Goal: Information Seeking & Learning: Learn about a topic

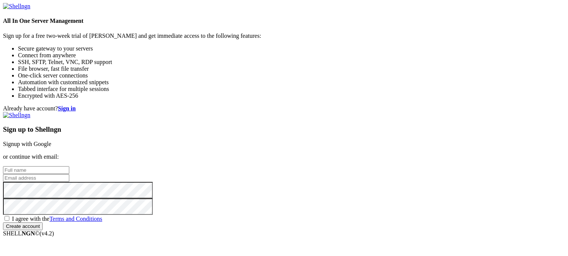
click at [51, 141] on link "Signup with Google" at bounding box center [27, 144] width 48 height 6
click at [356, 112] on div "Sign up to Shellngn Signup with Google or continue with email: I agree with the…" at bounding box center [284, 174] width 562 height 125
click at [51, 141] on link "Signup with Google" at bounding box center [27, 144] width 48 height 6
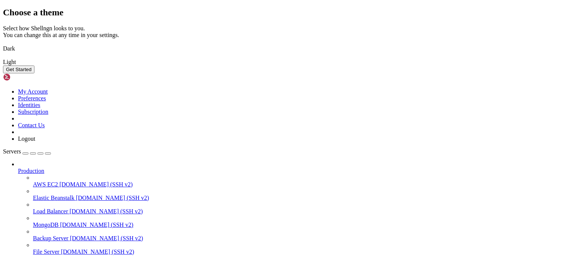
click at [3, 44] on img at bounding box center [3, 44] width 0 height 0
click at [34, 73] on button "Get Started" at bounding box center [18, 70] width 31 height 8
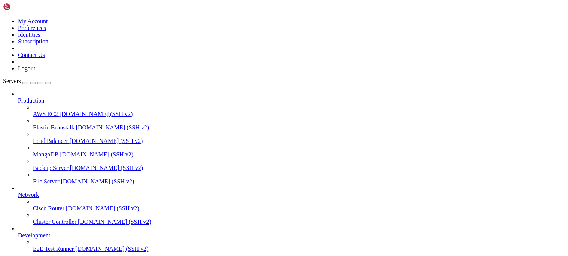
click at [58, 111] on span "AWS EC2" at bounding box center [45, 114] width 25 height 6
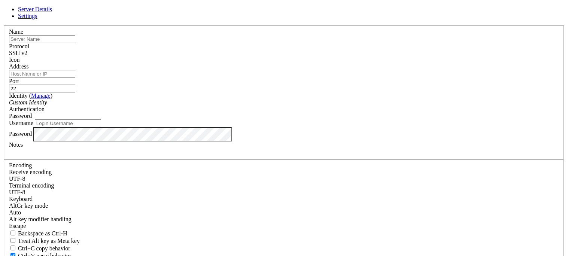
click at [75, 43] on input "text" at bounding box center [42, 39] width 66 height 8
type input "Bandit OverTheWire"
click at [75, 78] on input "Address" at bounding box center [42, 74] width 66 height 8
paste input "[EMAIL_ADDRESS][DOMAIN_NAME]"
type input "[EMAIL_ADDRESS][DOMAIN_NAME]"
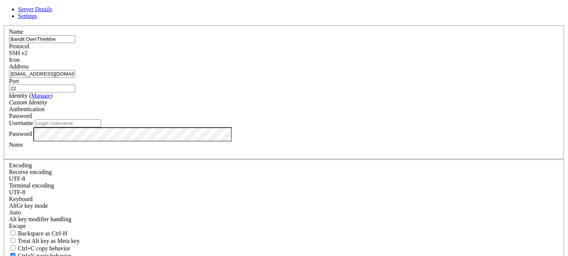
click at [75, 91] on input "22" at bounding box center [42, 89] width 66 height 8
type input "2220"
click at [101, 127] on input "Username" at bounding box center [68, 124] width 66 height 8
type input "bandit0"
click at [101, 127] on input "bandit0" at bounding box center [68, 124] width 66 height 8
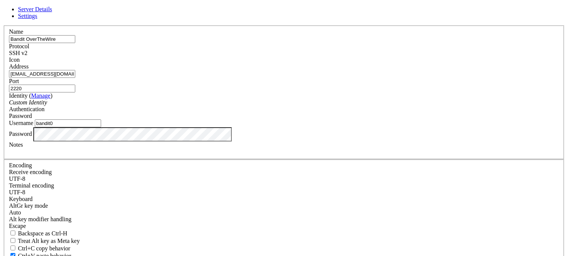
drag, startPoint x: 212, startPoint y: 87, endPoint x: 184, endPoint y: 84, distance: 28.3
click at [75, 78] on input "[EMAIL_ADDRESS][DOMAIN_NAME]" at bounding box center [42, 74] width 66 height 8
type input "[DOMAIN_NAME]"
click at [235, 106] on div "Custom Identity" at bounding box center [284, 102] width 550 height 7
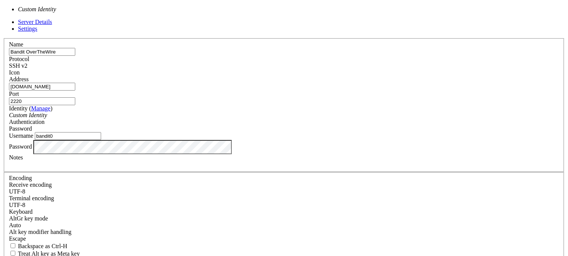
click at [235, 112] on div "Custom Identity" at bounding box center [284, 115] width 550 height 7
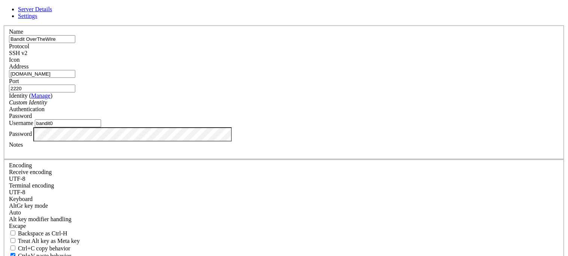
click at [101, 127] on input "bandit0" at bounding box center [68, 124] width 66 height 8
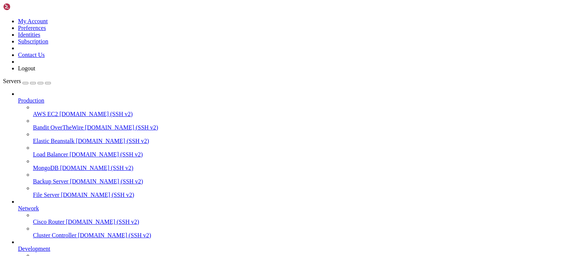
click at [85, 124] on span "[DOMAIN_NAME] (SSH v2)" at bounding box center [121, 127] width 73 height 6
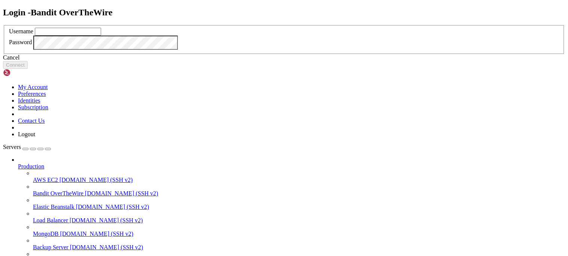
click at [101, 36] on input "text" at bounding box center [68, 32] width 66 height 8
type input "bandit0"
click at [28, 69] on button "Connect" at bounding box center [15, 65] width 25 height 8
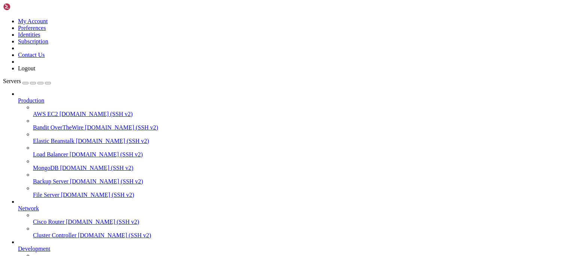
click at [253, 122] on div at bounding box center [284, 128] width 568 height 256
drag, startPoint x: 224, startPoint y: 607, endPoint x: 123, endPoint y: 606, distance: 101.2
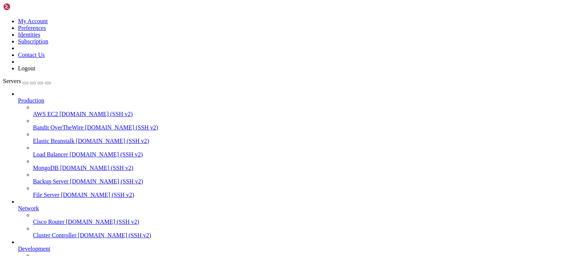
click at [52, 111] on span "AWS EC2" at bounding box center [45, 114] width 25 height 6
click at [64, 111] on span "[DOMAIN_NAME] (SSH v2)" at bounding box center [96, 114] width 73 height 6
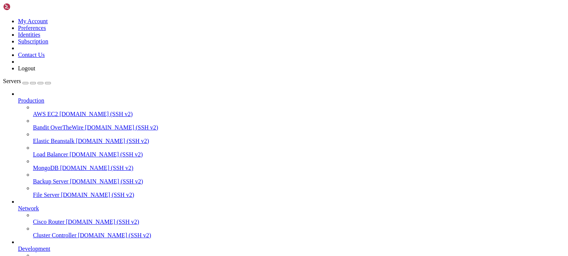
scroll to position [0, 0]
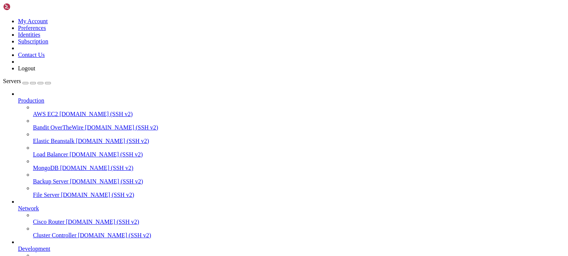
click at [58, 111] on span "AWS EC2" at bounding box center [45, 114] width 25 height 6
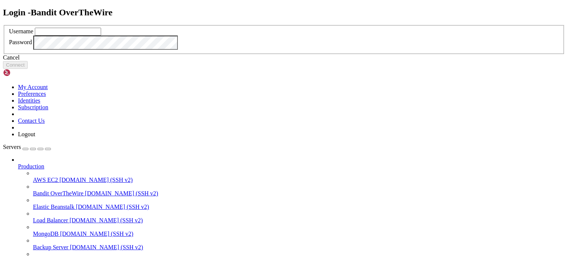
click at [101, 36] on input "text" at bounding box center [68, 32] width 66 height 8
type input "bandit1"
click at [28, 69] on button "Connect" at bounding box center [15, 65] width 25 height 8
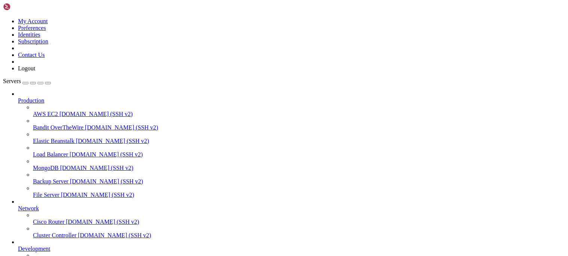
scroll to position [445, 0]
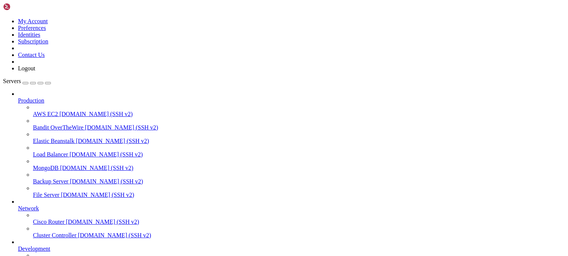
click at [85, 124] on span "[DOMAIN_NAME] (SSH v2)" at bounding box center [121, 127] width 73 height 6
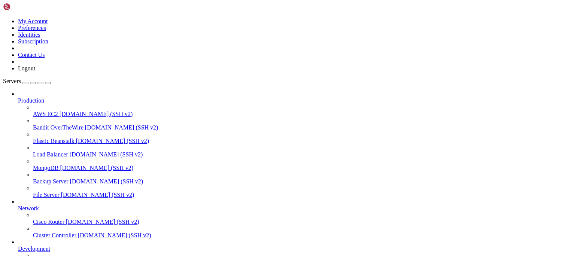
click at [85, 124] on span "[DOMAIN_NAME] (SSH v2)" at bounding box center [121, 127] width 73 height 6
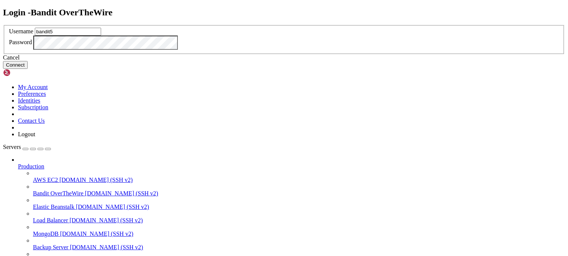
type input "bandit5"
click at [28, 69] on button "Connect" at bounding box center [15, 65] width 25 height 8
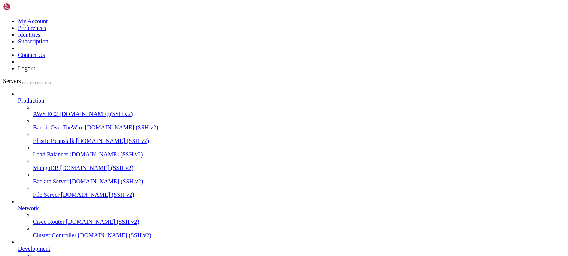
scroll to position [445, 0]
drag, startPoint x: 223, startPoint y: 657, endPoint x: 7, endPoint y: 494, distance: 269.9
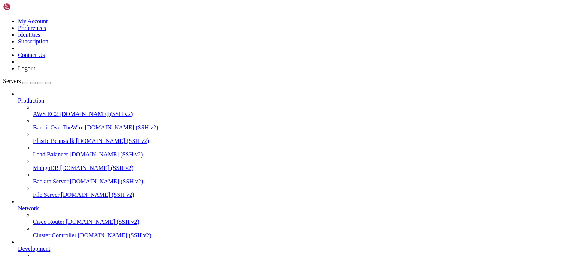
drag, startPoint x: 124, startPoint y: 619, endPoint x: 44, endPoint y: 516, distance: 130.9
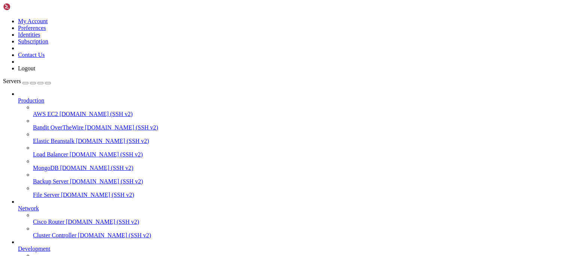
drag, startPoint x: 7, startPoint y: 447, endPoint x: 85, endPoint y: 482, distance: 85.7
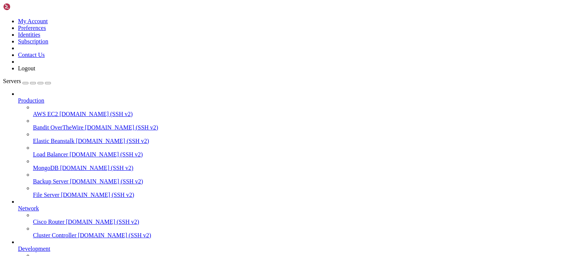
scroll to position [472, 0]
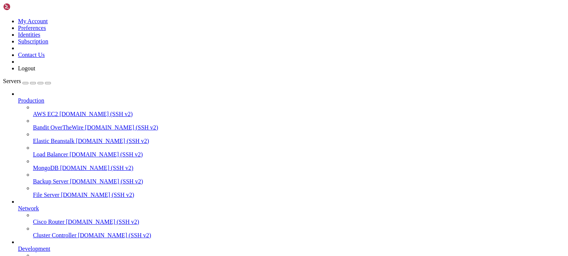
scroll to position [762, 0]
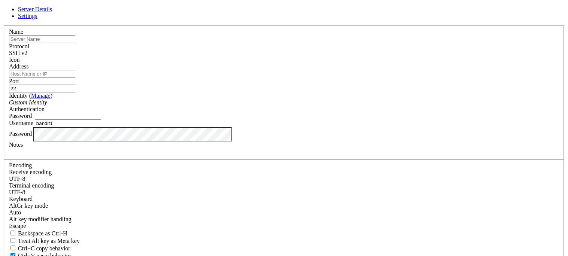
click at [3, 25] on link at bounding box center [3, 25] width 0 height 0
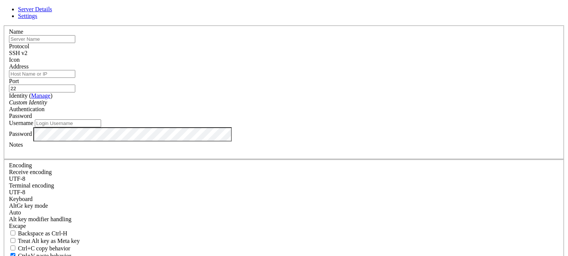
type input "bandit1"
click at [3, 25] on link at bounding box center [3, 25] width 0 height 0
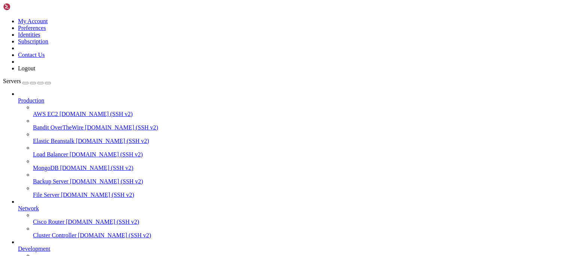
click at [78, 124] on span "Bandit OverTheWire" at bounding box center [58, 127] width 51 height 6
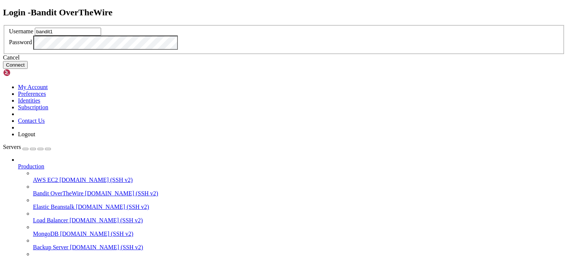
click at [101, 36] on input "bandit1" at bounding box center [68, 32] width 66 height 8
type input "bandit6"
click at [28, 69] on button "Connect" at bounding box center [15, 65] width 25 height 8
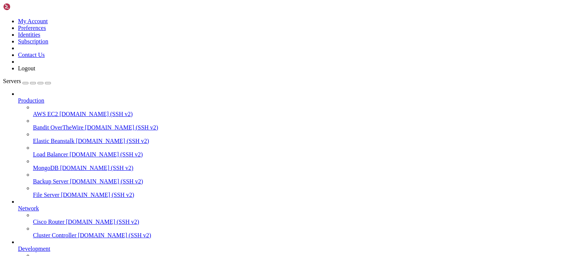
scroll to position [445, 0]
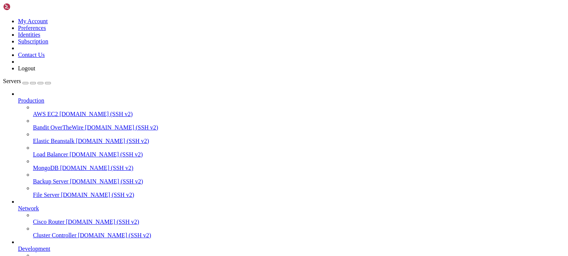
drag, startPoint x: 166, startPoint y: 614, endPoint x: 8, endPoint y: 580, distance: 162.1
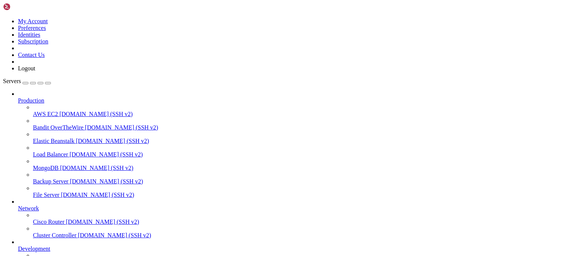
drag, startPoint x: 233, startPoint y: 604, endPoint x: 5, endPoint y: 599, distance: 228.7
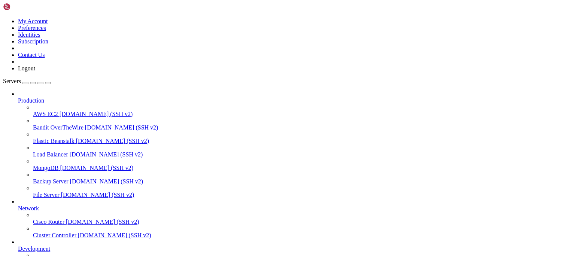
scroll to position [1248, 0]
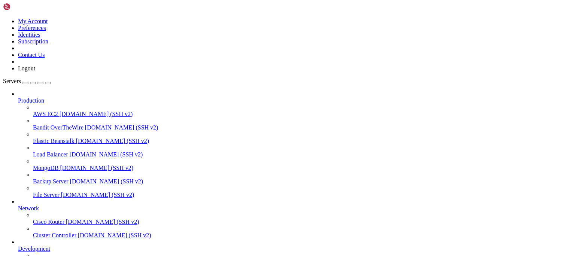
scroll to position [0, 0]
drag, startPoint x: 205, startPoint y: 446, endPoint x: 4, endPoint y: 418, distance: 202.8
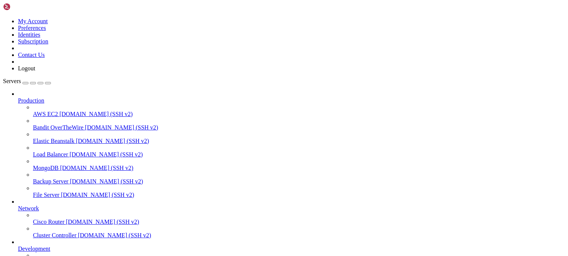
click at [54, 124] on span "Bandit OverTheWire" at bounding box center [58, 127] width 51 height 6
click at [74, 124] on span "Bandit OverTheWire" at bounding box center [58, 127] width 51 height 6
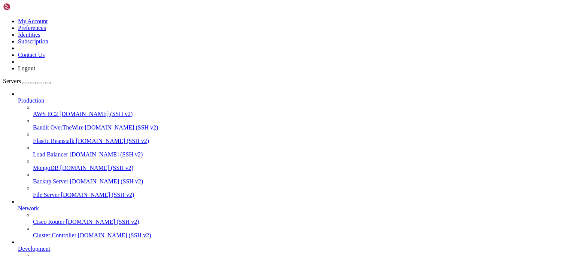
click at [74, 124] on span "Bandit OverTheWire" at bounding box center [58, 127] width 51 height 6
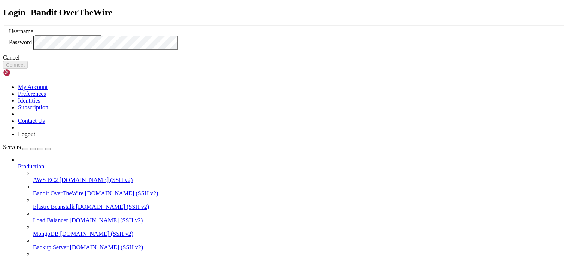
type input "bandit6"
type input "bandit7"
click at [28, 69] on button "Connect" at bounding box center [15, 65] width 25 height 8
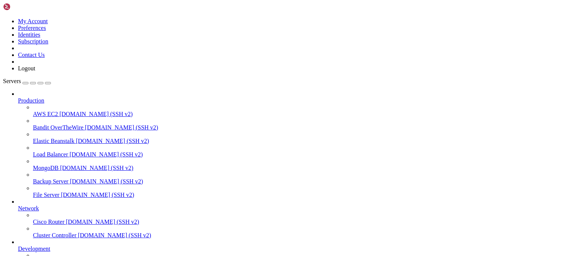
scroll to position [445, 0]
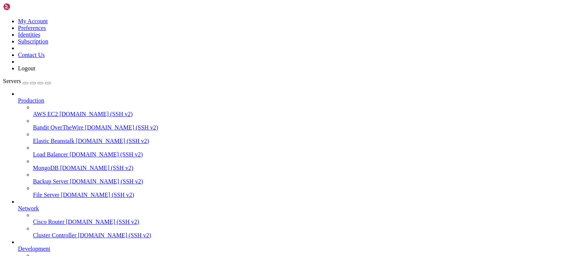
drag, startPoint x: 175, startPoint y: 559, endPoint x: 117, endPoint y: 639, distance: 99.0
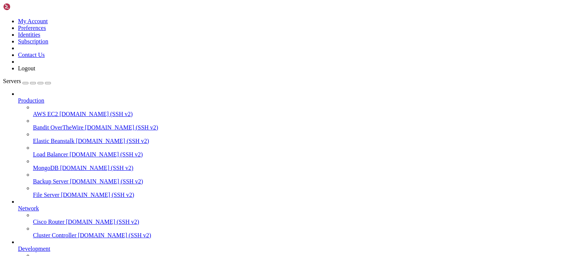
click html "Page up e8I1mnGKlkSZ9zGrhDs54LD1gIAbEH15 uLotU2YEEzIxDK1htkSFLQuD98viEylQ XnvWU…"
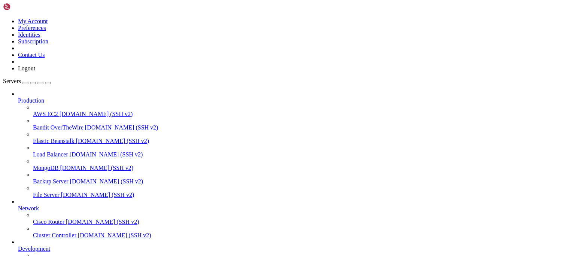
drag, startPoint x: 57, startPoint y: 612, endPoint x: 159, endPoint y: 615, distance: 102.3
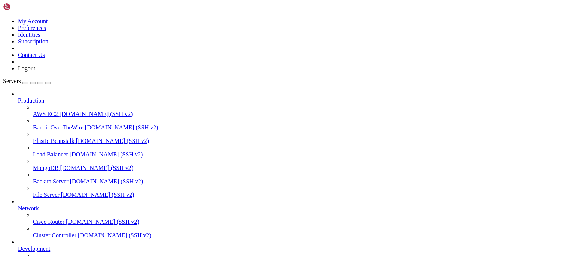
click at [55, 124] on span "Bandit OverTheWire" at bounding box center [58, 127] width 51 height 6
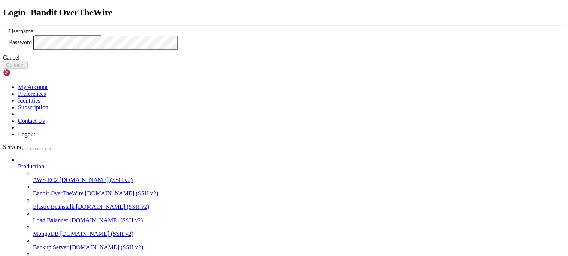
click at [159, 69] on div "Login - Bandit OverTheWire Username Password Cancel Connect" at bounding box center [284, 37] width 562 height 61
click at [101, 36] on input "bandit7" at bounding box center [68, 32] width 66 height 8
type input "bandit8"
click at [28, 69] on button "Connect" at bounding box center [15, 65] width 25 height 8
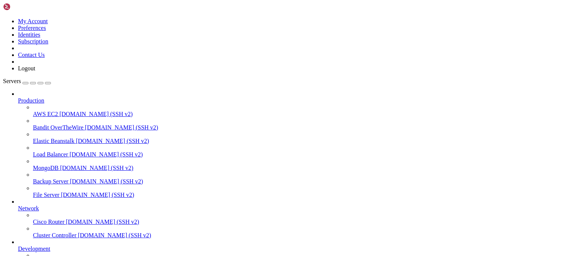
scroll to position [445, 0]
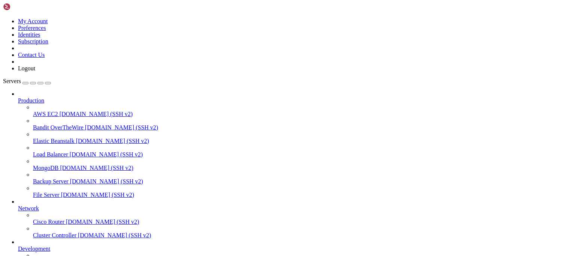
drag, startPoint x: 108, startPoint y: 613, endPoint x: 6, endPoint y: 614, distance: 102.7
click at [63, 124] on span "Bandit OverTheWire" at bounding box center [58, 127] width 51 height 6
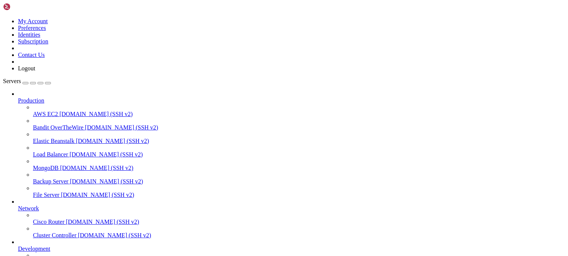
click at [63, 124] on span "Bandit OverTheWire" at bounding box center [58, 127] width 51 height 6
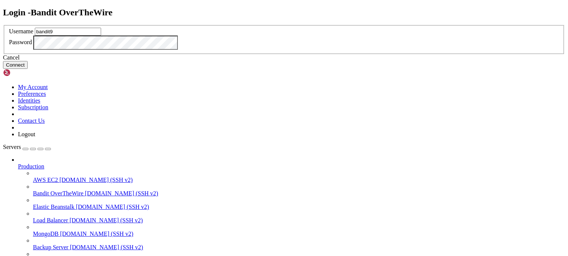
type input "bandit9"
click at [28, 69] on button "Connect" at bounding box center [15, 65] width 25 height 8
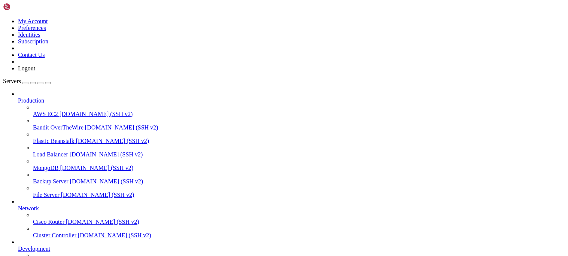
scroll to position [445, 0]
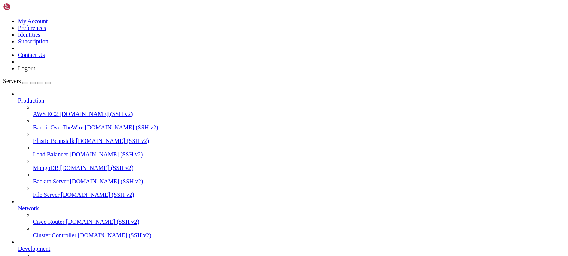
drag, startPoint x: 160, startPoint y: 613, endPoint x: 56, endPoint y: 612, distance: 104.2
click at [64, 124] on link "Bandit OverTheWire [DOMAIN_NAME] (SSH v2)" at bounding box center [299, 127] width 533 height 7
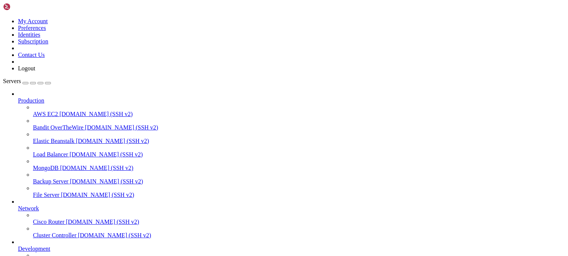
click at [73, 124] on link "Bandit OverTheWire [DOMAIN_NAME] (SSH v2)" at bounding box center [299, 127] width 533 height 7
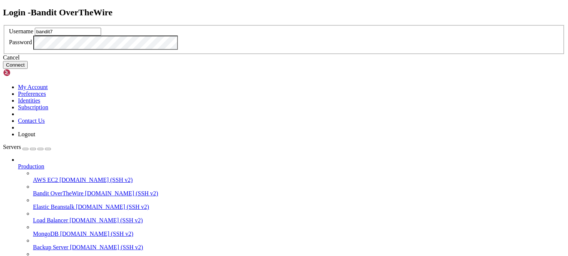
click at [101, 36] on input "bandit7" at bounding box center [68, 32] width 66 height 8
type input "bandit10"
click at [28, 69] on button "Connect" at bounding box center [15, 65] width 25 height 8
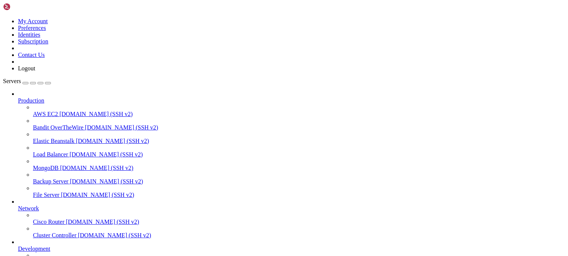
scroll to position [445, 0]
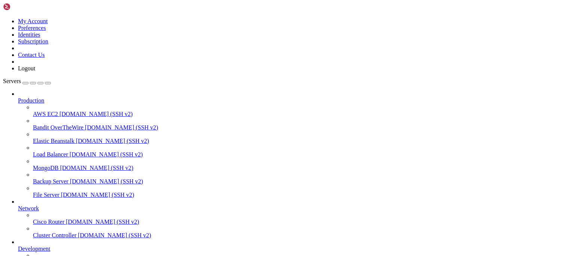
drag, startPoint x: 158, startPoint y: 612, endPoint x: 58, endPoint y: 613, distance: 100.1
click at [60, 124] on span "Bandit OverTheWire" at bounding box center [58, 127] width 51 height 6
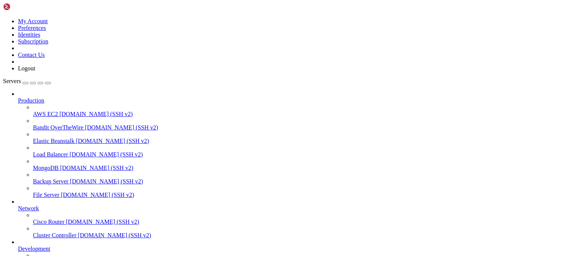
click at [60, 124] on span "Bandit OverTheWire" at bounding box center [58, 127] width 51 height 6
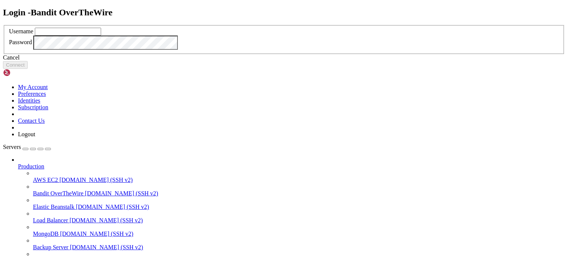
click at [230, 69] on div "Login - Bandit OverTheWire Username Password Cancel Connect" at bounding box center [284, 37] width 562 height 61
click at [101, 36] on input "bandit7" at bounding box center [68, 32] width 66 height 8
type input "bandit11"
click at [28, 69] on button "Connect" at bounding box center [15, 65] width 25 height 8
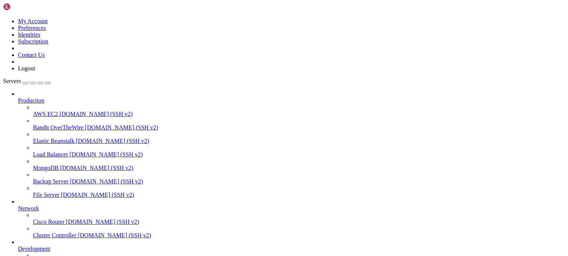
scroll to position [445, 0]
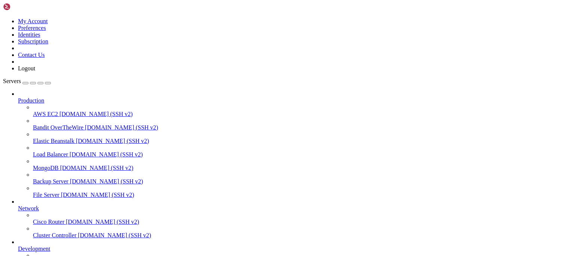
drag, startPoint x: 160, startPoint y: 614, endPoint x: 58, endPoint y: 614, distance: 102.3
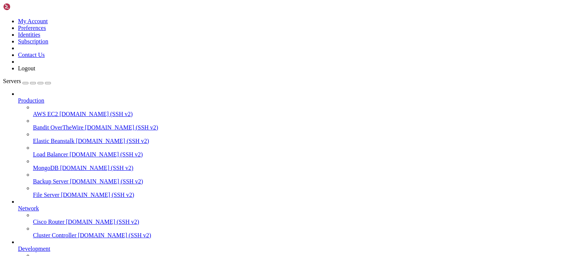
click at [77, 124] on span "Bandit OverTheWire" at bounding box center [58, 127] width 51 height 6
click at [85, 124] on span "[DOMAIN_NAME] (SSH v2)" at bounding box center [121, 127] width 73 height 6
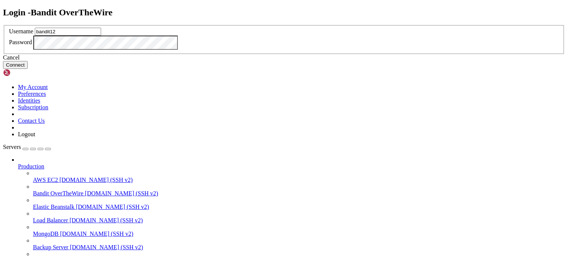
type input "bandit12"
click at [28, 69] on button "Connect" at bounding box center [15, 65] width 25 height 8
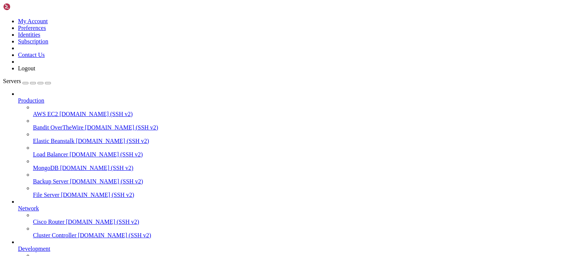
scroll to position [445, 0]
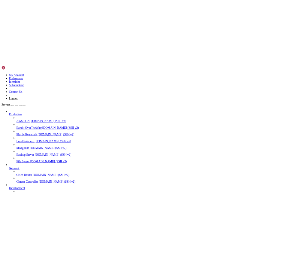
scroll to position [458, 0]
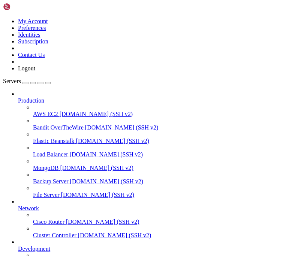
scroll to position [755, 0]
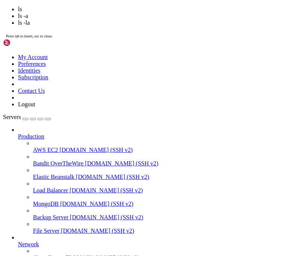
scroll to position [782, 0]
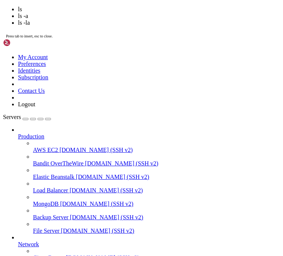
scroll to position [1443, 0]
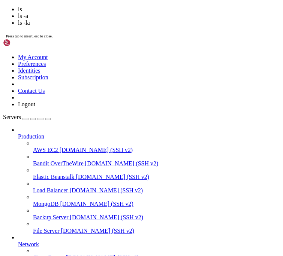
scroll to position [1470, 0]
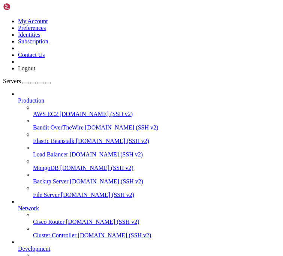
scroll to position [2003, 0]
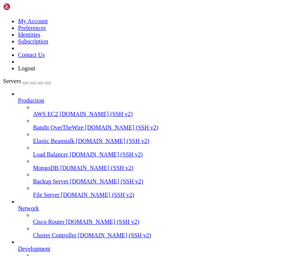
scroll to position [2138, 0]
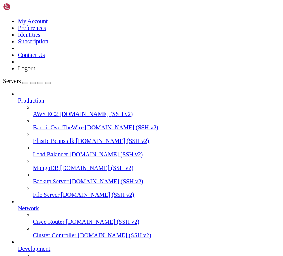
scroll to position [2489, 0]
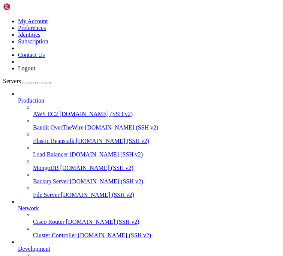
click at [58, 124] on span "Bandit OverTheWire" at bounding box center [58, 127] width 51 height 6
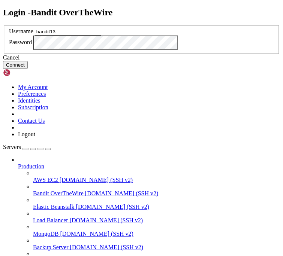
type input "bandit13"
click at [28, 69] on button "Connect" at bounding box center [15, 65] width 25 height 8
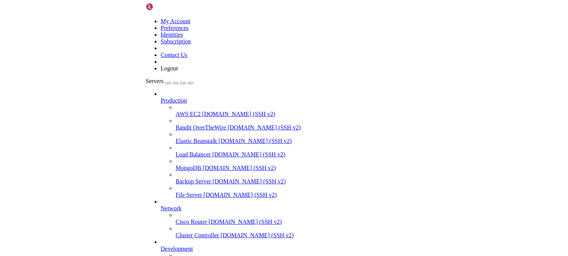
scroll to position [593, 0]
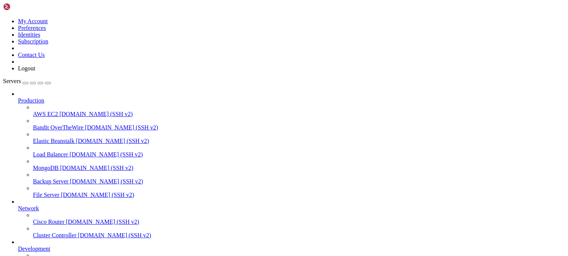
scroll to position [984, 0]
drag, startPoint x: 74, startPoint y: 622, endPoint x: 6, endPoint y: 458, distance: 177.6
drag, startPoint x: 103, startPoint y: 611, endPoint x: 7, endPoint y: 440, distance: 196.6
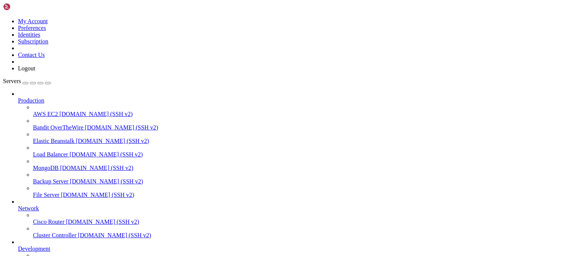
click at [157, 19] on div at bounding box center [284, 128] width 568 height 256
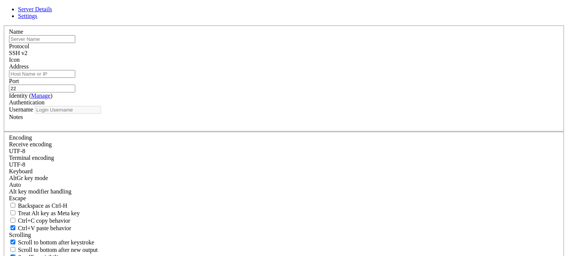
type input "bandit13"
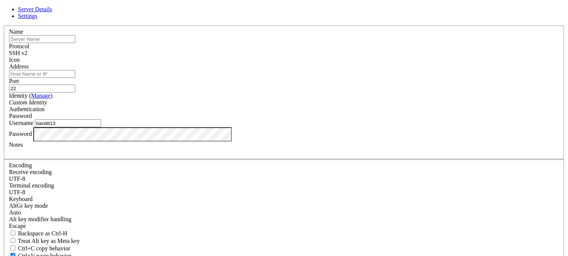
click at [337, 57] on div "SSH v2" at bounding box center [284, 53] width 550 height 7
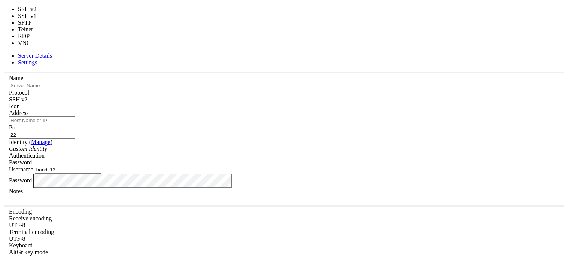
click at [37, 59] on span "Settings" at bounding box center [27, 62] width 19 height 6
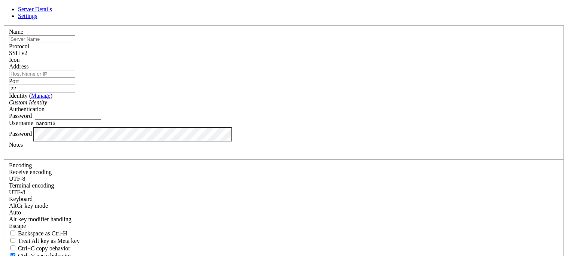
click at [272, 196] on div "Keyboard" at bounding box center [284, 199] width 550 height 7
click at [52, 12] on span "Server Details" at bounding box center [35, 9] width 34 height 6
click at [9, 63] on span at bounding box center [9, 63] width 0 height 0
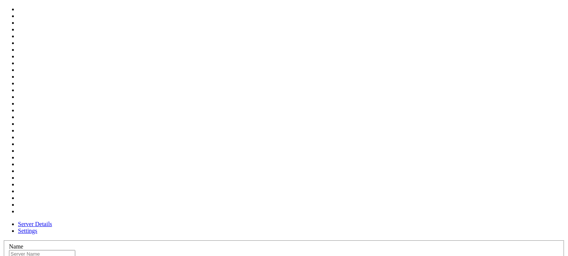
click at [29, 256] on label "Protocol" at bounding box center [19, 261] width 20 height 6
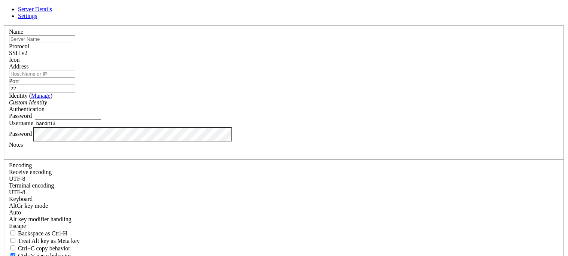
click at [266, 106] on div "Custom Identity" at bounding box center [284, 102] width 550 height 7
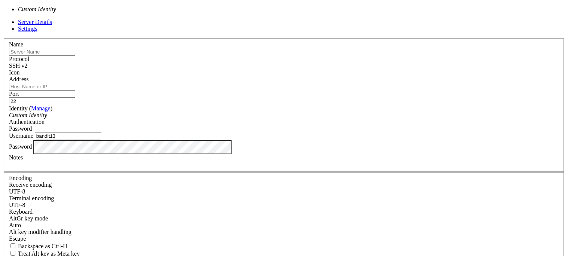
click at [51, 105] on link "Manage" at bounding box center [40, 108] width 19 height 6
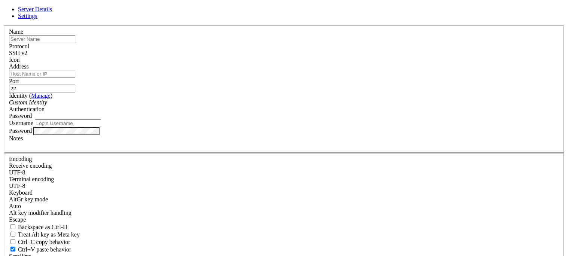
type input "bandit13"
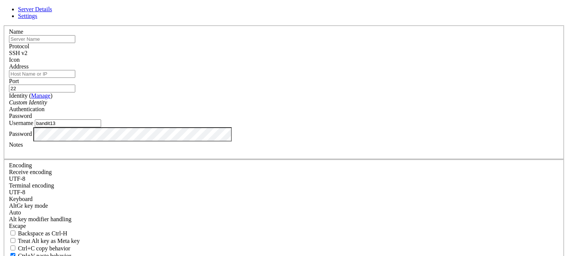
click at [346, 113] on div "Password" at bounding box center [284, 116] width 550 height 7
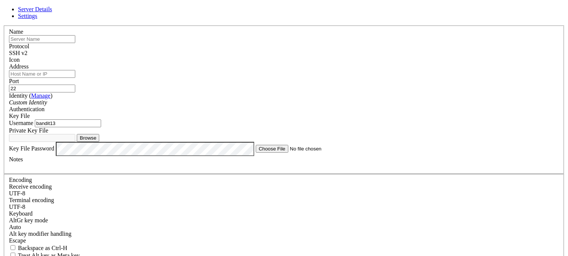
click at [99, 142] on button "Browse" at bounding box center [88, 138] width 22 height 8
type input "sshkey.private"
click at [75, 75] on input "Address" at bounding box center [42, 74] width 66 height 8
type input "[DOMAIN_NAME]"
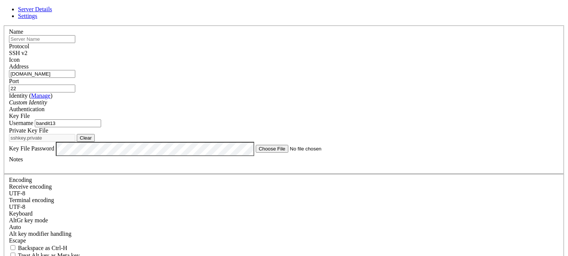
click at [75, 85] on input "22" at bounding box center [42, 89] width 66 height 8
type input "2220"
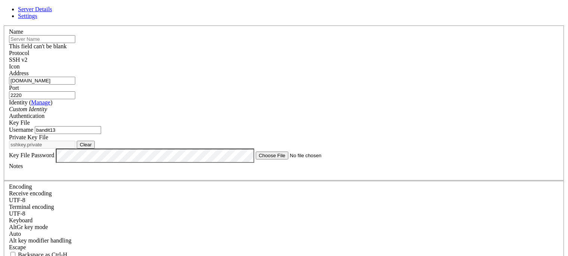
click at [75, 43] on input "text" at bounding box center [42, 39] width 66 height 8
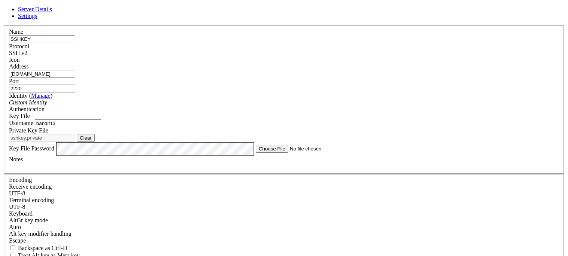
type input "SSHKEY"
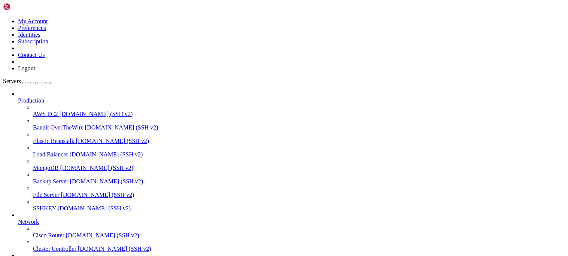
click at [64, 205] on link "SSHKEY bandit.labs.overthewire.org (SSH v2)" at bounding box center [299, 208] width 533 height 7
click at [188, 220] on div at bounding box center [284, 128] width 568 height 256
click at [130, 8] on div at bounding box center [284, 128] width 568 height 256
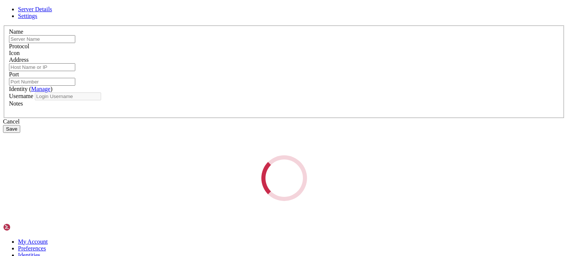
type input "SSHKEY"
type input "[DOMAIN_NAME]"
type input "2220"
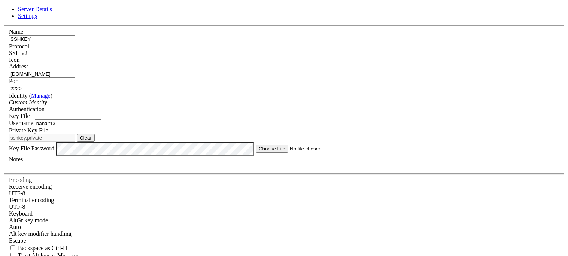
click at [101, 127] on input "bandit13" at bounding box center [68, 124] width 66 height 8
type input "bandit14"
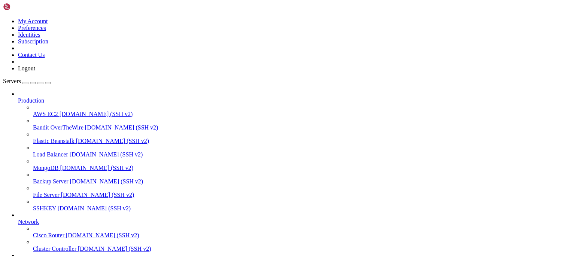
click at [62, 209] on span "[DOMAIN_NAME] (SSH v2)" at bounding box center [94, 208] width 73 height 6
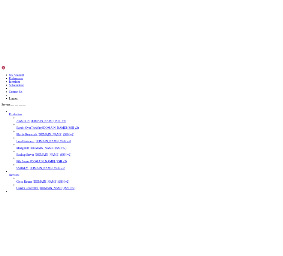
scroll to position [452, 0]
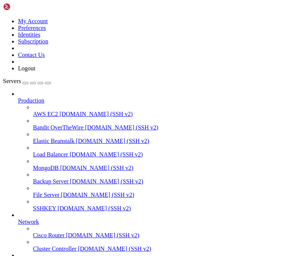
scroll to position [465, 0]
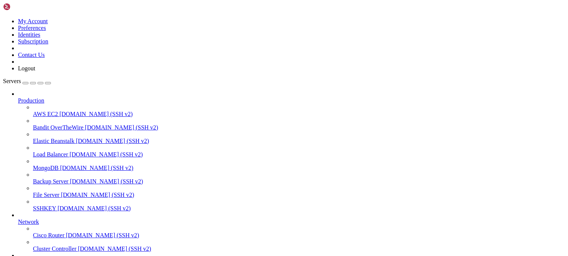
scroll to position [486, 0]
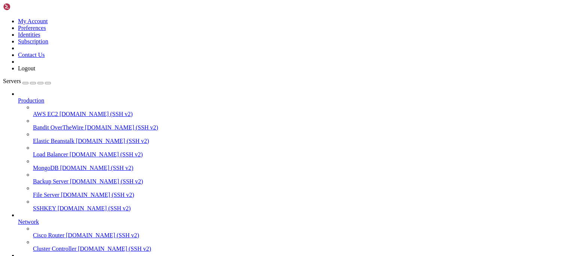
click at [57, 124] on span "Bandit OverTheWire" at bounding box center [58, 127] width 51 height 6
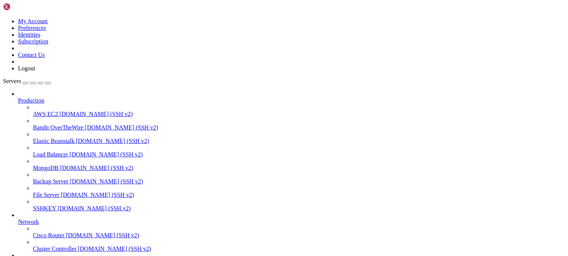
click at [57, 124] on span "Bandit OverTheWire" at bounding box center [58, 127] width 51 height 6
click at [75, 124] on span "Bandit OverTheWire" at bounding box center [58, 127] width 51 height 6
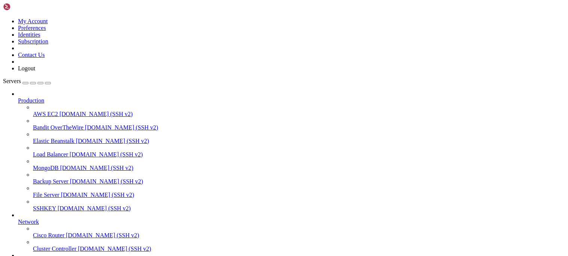
scroll to position [0, 0]
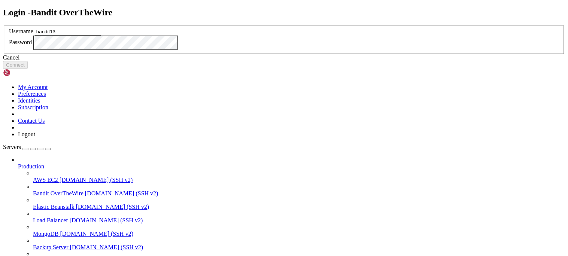
click at [101, 36] on input "bandit13" at bounding box center [68, 32] width 66 height 8
type input "bandit15"
click at [28, 69] on button "Connect" at bounding box center [15, 65] width 25 height 8
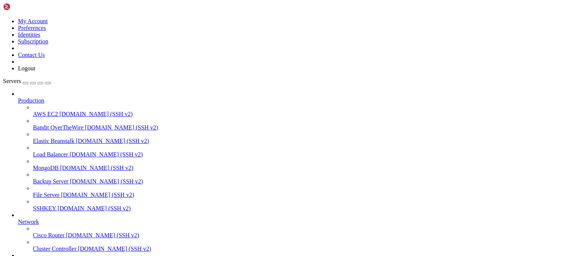
scroll to position [445, 0]
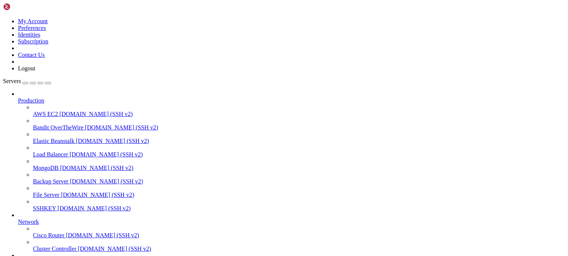
click at [42, 124] on span "Bandit OverTheWire" at bounding box center [58, 127] width 51 height 6
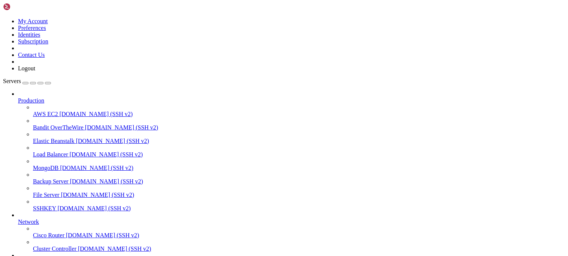
scroll to position [0, 0]
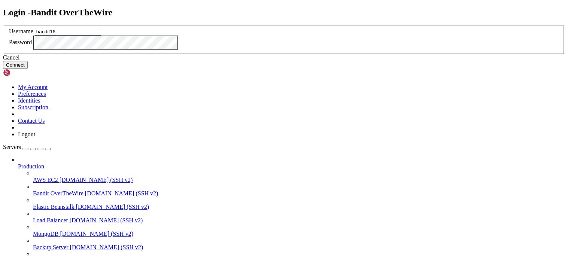
type input "bandit16"
click at [28, 69] on button "Connect" at bounding box center [15, 65] width 25 height 8
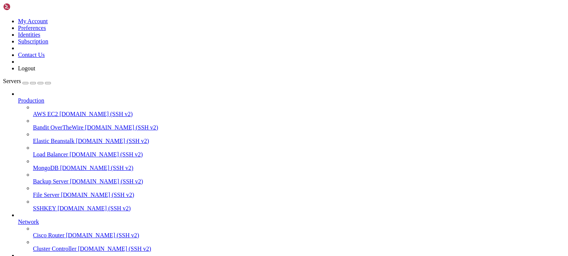
scroll to position [445, 0]
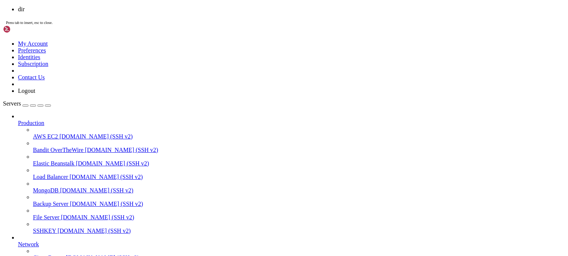
scroll to position [452, 0]
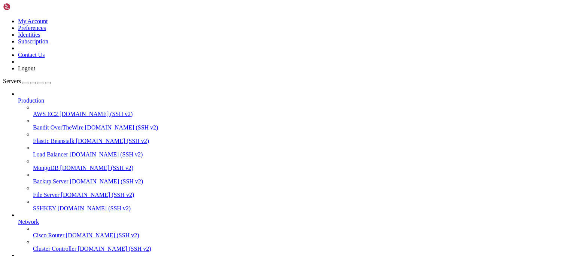
scroll to position [1430, 0]
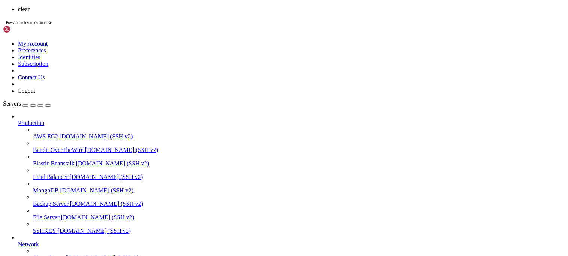
scroll to position [0, 0]
